Goal: Use online tool/utility: Utilize a website feature to perform a specific function

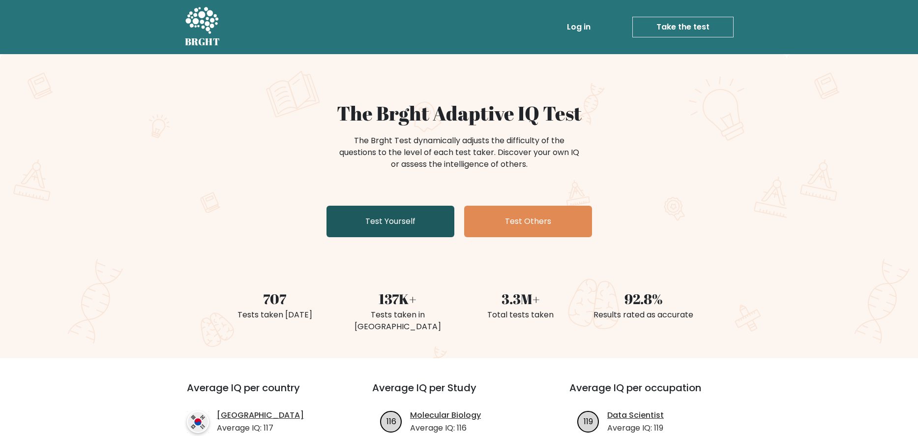
click at [409, 216] on link "Test Yourself" at bounding box center [391, 221] width 128 height 31
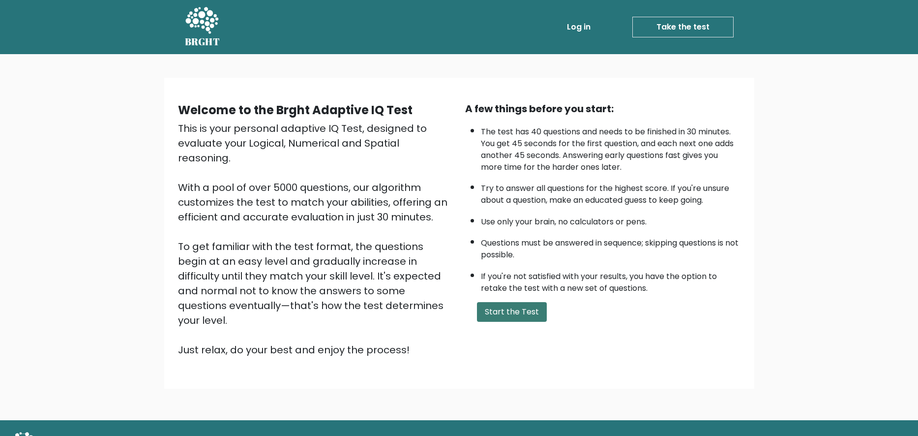
click at [512, 322] on button "Start the Test" at bounding box center [512, 312] width 70 height 20
click at [506, 322] on button "Start the Test" at bounding box center [512, 312] width 70 height 20
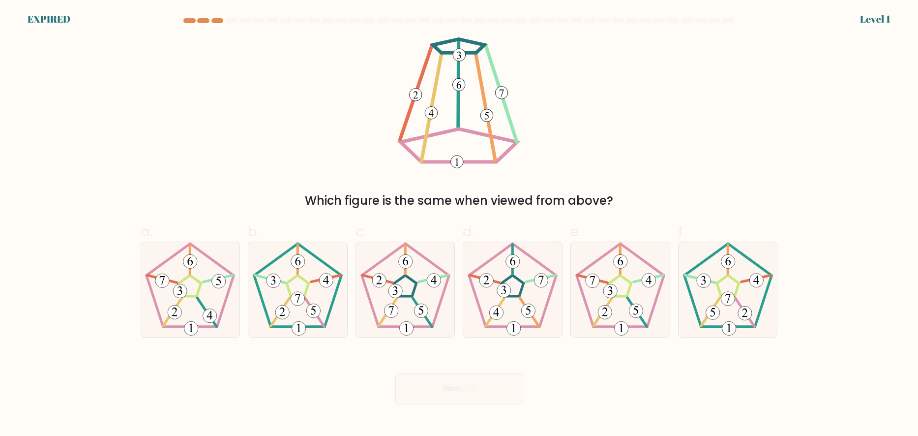
click at [241, 182] on div "Which figure is the same when viewed from above?" at bounding box center [459, 123] width 649 height 172
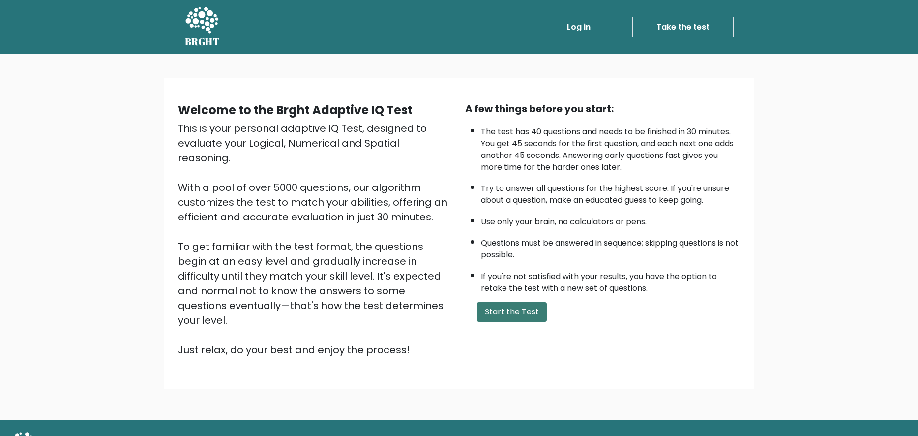
click at [519, 319] on button "Start the Test" at bounding box center [512, 312] width 70 height 20
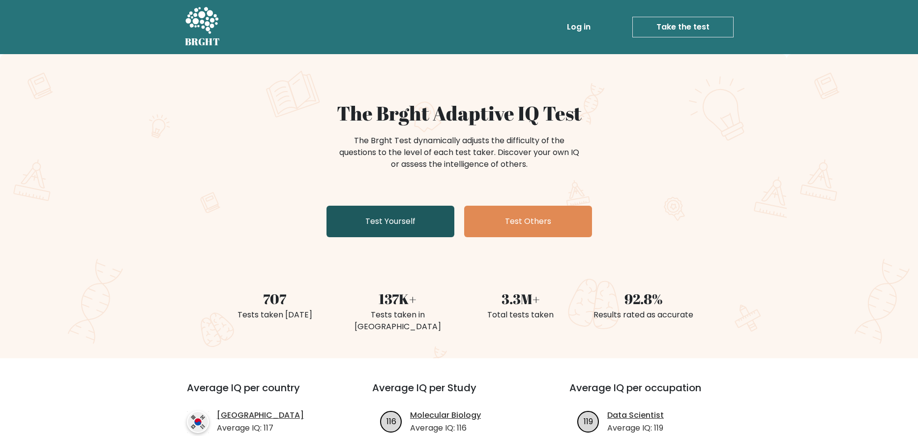
click at [413, 216] on link "Test Yourself" at bounding box center [391, 221] width 128 height 31
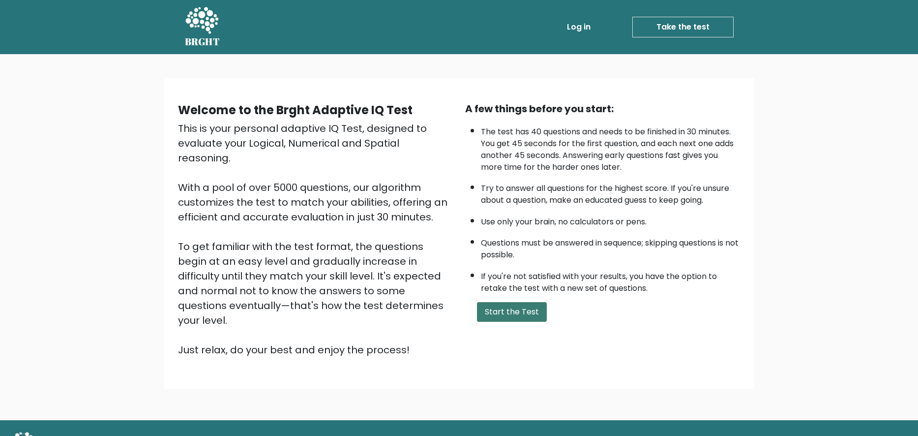
click at [518, 322] on button "Start the Test" at bounding box center [512, 312] width 70 height 20
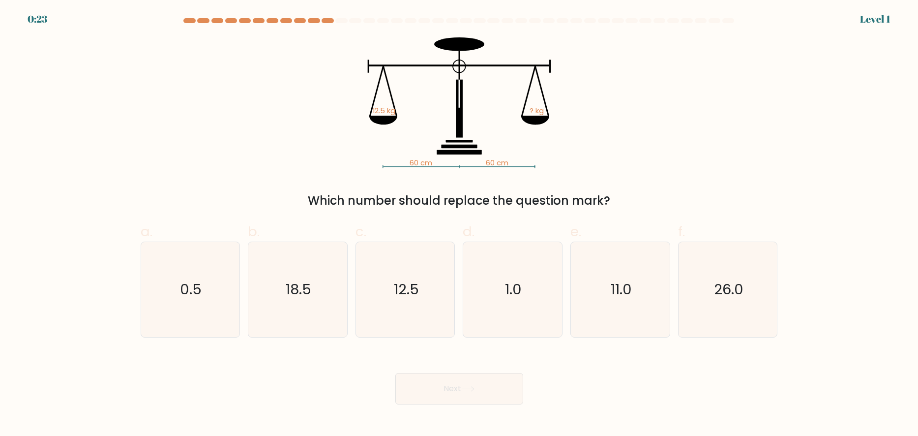
click at [594, 128] on icon "60 cm 60 cm 12.5 kg ? kg" at bounding box center [459, 102] width 295 height 131
click at [405, 281] on text "12.5" at bounding box center [406, 289] width 25 height 20
click at [459, 224] on input "c. 12.5" at bounding box center [459, 221] width 0 height 6
radio input "true"
click at [492, 286] on icon "1.0" at bounding box center [512, 289] width 95 height 95
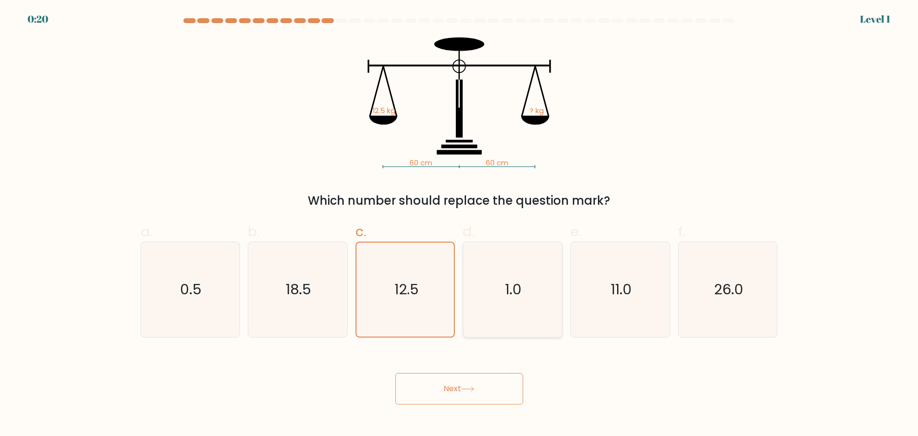
click at [460, 224] on input "d. 1.0" at bounding box center [459, 221] width 0 height 6
radio input "true"
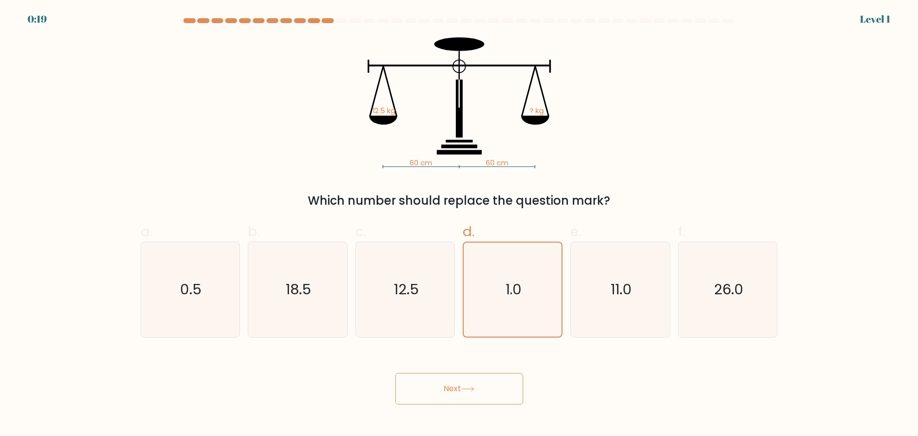
click at [198, 18] on at bounding box center [459, 20] width 553 height 5
